Goal: Use online tool/utility

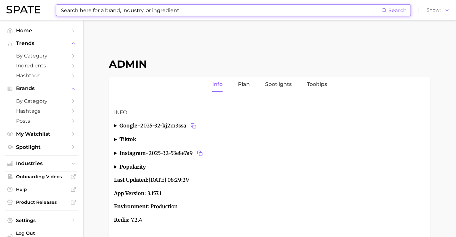
click at [153, 9] on input at bounding box center [220, 10] width 321 height 11
paste input "[URL][DOMAIN_NAME]"
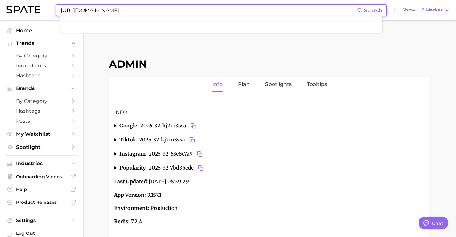
scroll to position [2405, 0]
click at [58, 8] on div "[URL][DOMAIN_NAME] Search" at bounding box center [221, 10] width 330 height 12
click at [60, 10] on input "[URL][DOMAIN_NAME]" at bounding box center [208, 10] width 297 height 11
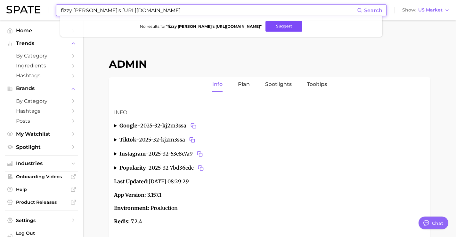
type input "fizzy jane's https://fizzyjanes.com/"
click at [265, 25] on button "Suggest" at bounding box center [283, 26] width 37 height 11
